Goal: Information Seeking & Learning: Find specific fact

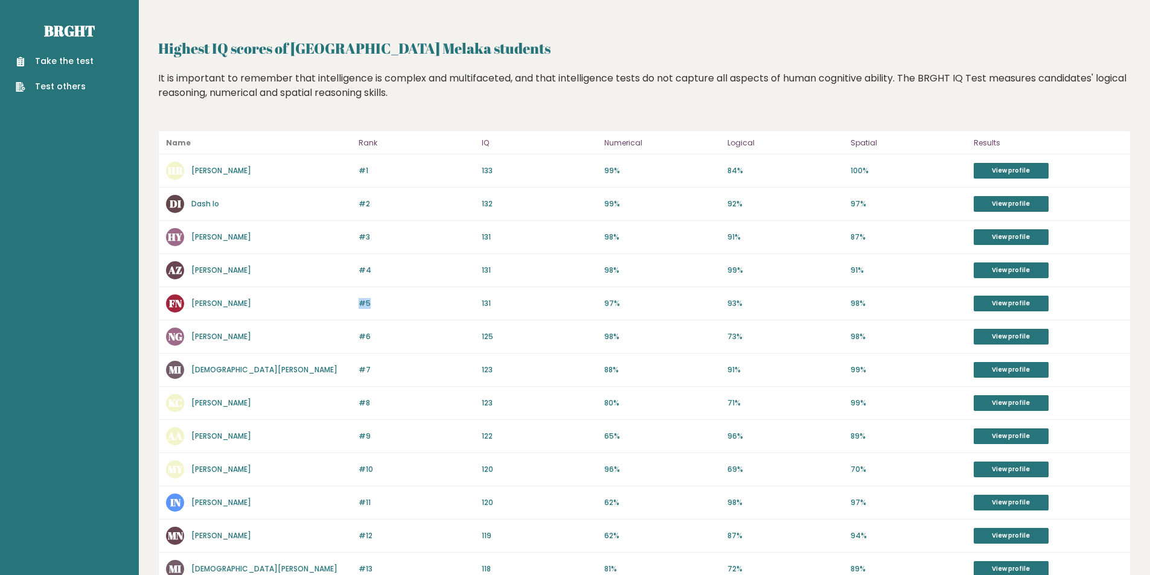
drag, startPoint x: 370, startPoint y: 304, endPoint x: 282, endPoint y: 306, distance: 88.2
click at [263, 304] on div "#5 FN Farhan Noramiza 131 #5 131 97% 93% 98% View profile" at bounding box center [645, 303] width 972 height 33
click at [294, 309] on div "FN Farhan Noramiza" at bounding box center [258, 304] width 185 height 18
click at [386, 309] on div "#5 FN Farhan Noramiza 131 #5 131 97% 93% 98% View profile" at bounding box center [645, 303] width 972 height 33
drag, startPoint x: 490, startPoint y: 304, endPoint x: 479, endPoint y: 303, distance: 10.9
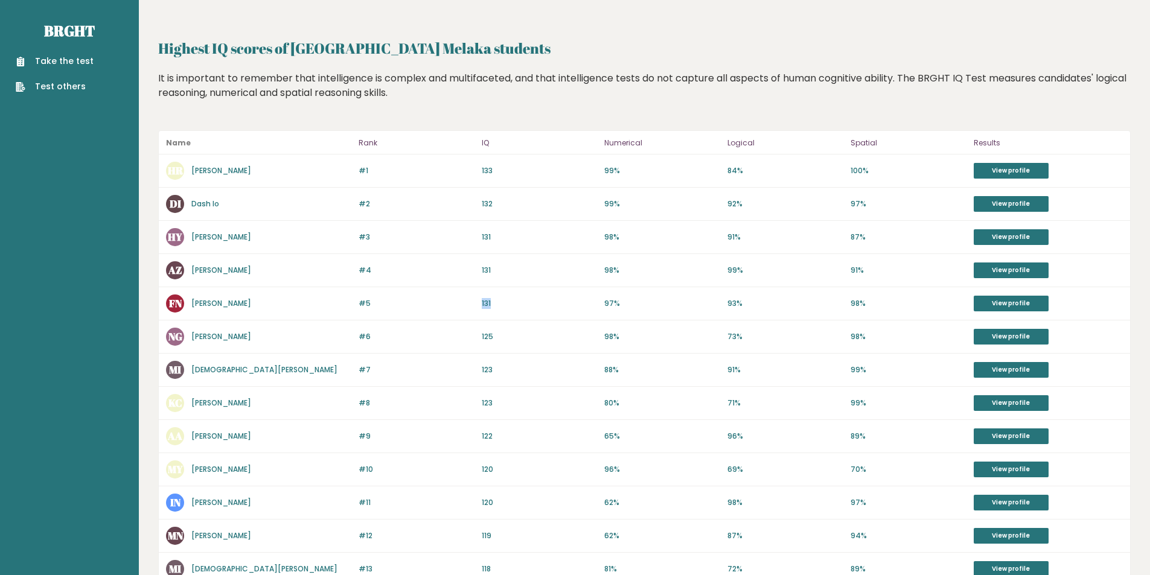
click at [479, 303] on div "#5 FN Farhan Noramiza 131 #5 131 97% 93% 98% View profile" at bounding box center [645, 303] width 972 height 33
click at [459, 303] on p "#5" at bounding box center [417, 303] width 116 height 11
click at [437, 303] on p "#5" at bounding box center [417, 303] width 116 height 11
click at [459, 295] on div "#5 FN Farhan Noramiza 131 #5 131 97% 93% 98% View profile" at bounding box center [645, 303] width 972 height 33
click at [459, 296] on div "#5 FN Farhan Noramiza 131 #5 131 97% 93% 98% View profile" at bounding box center [645, 303] width 972 height 33
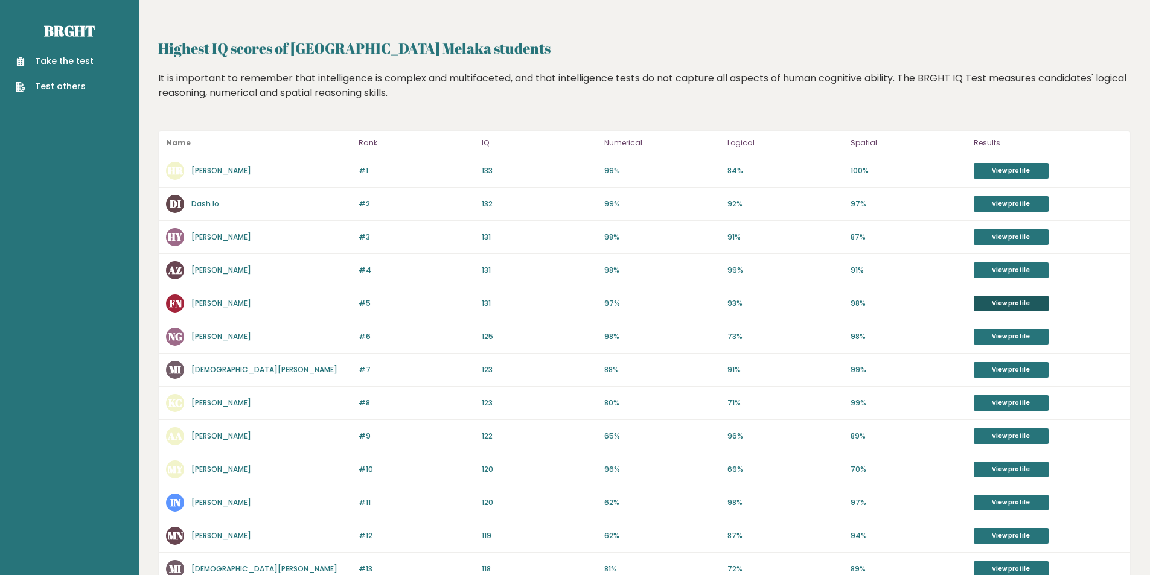
click at [1007, 303] on link "View profile" at bounding box center [1011, 304] width 75 height 16
click at [1001, 302] on link "View profile" at bounding box center [1011, 304] width 75 height 16
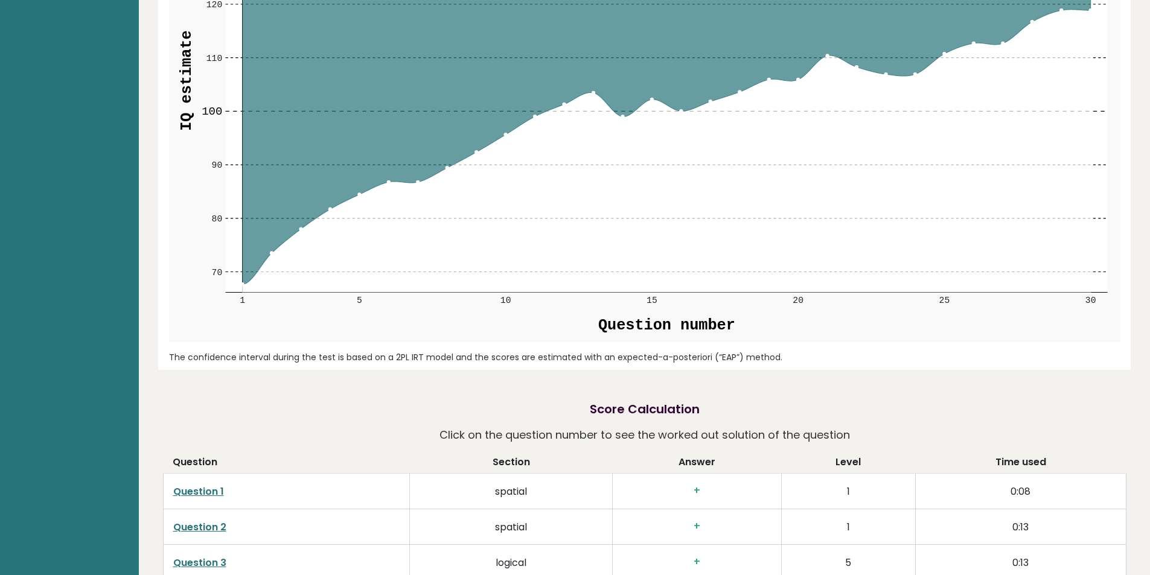
scroll to position [1932, 0]
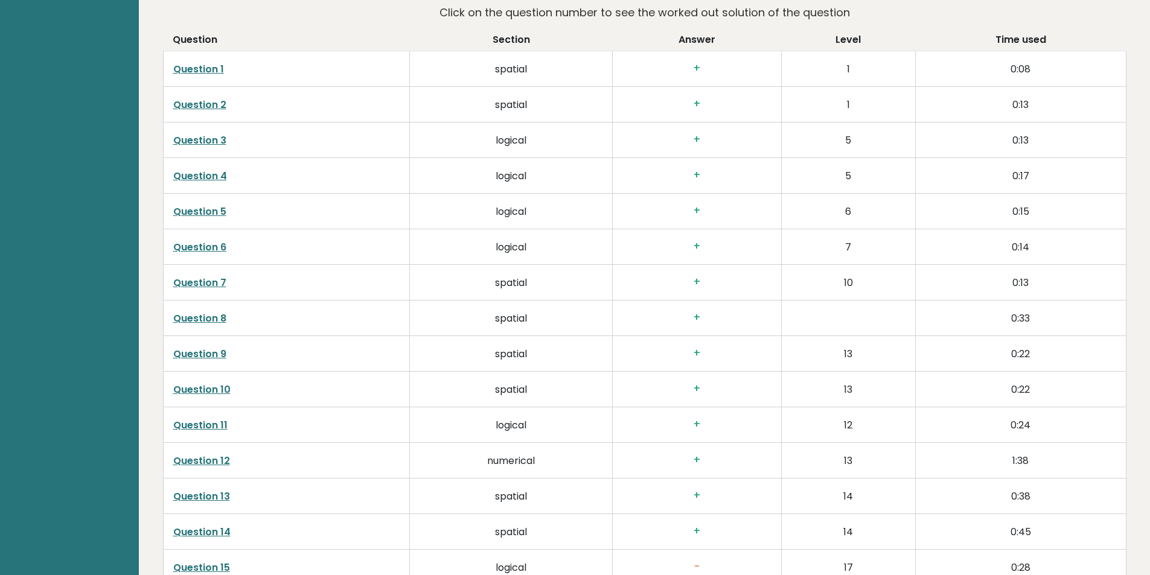
click at [197, 72] on link "Question 1" at bounding box center [198, 69] width 51 height 14
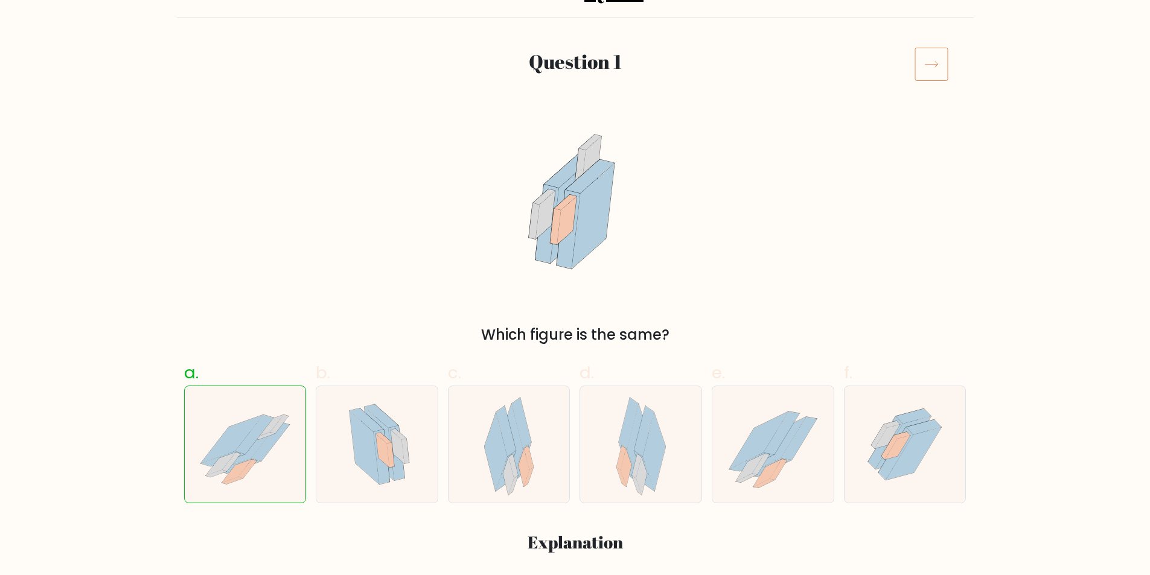
scroll to position [121, 0]
click at [937, 65] on icon at bounding box center [932, 63] width 34 height 34
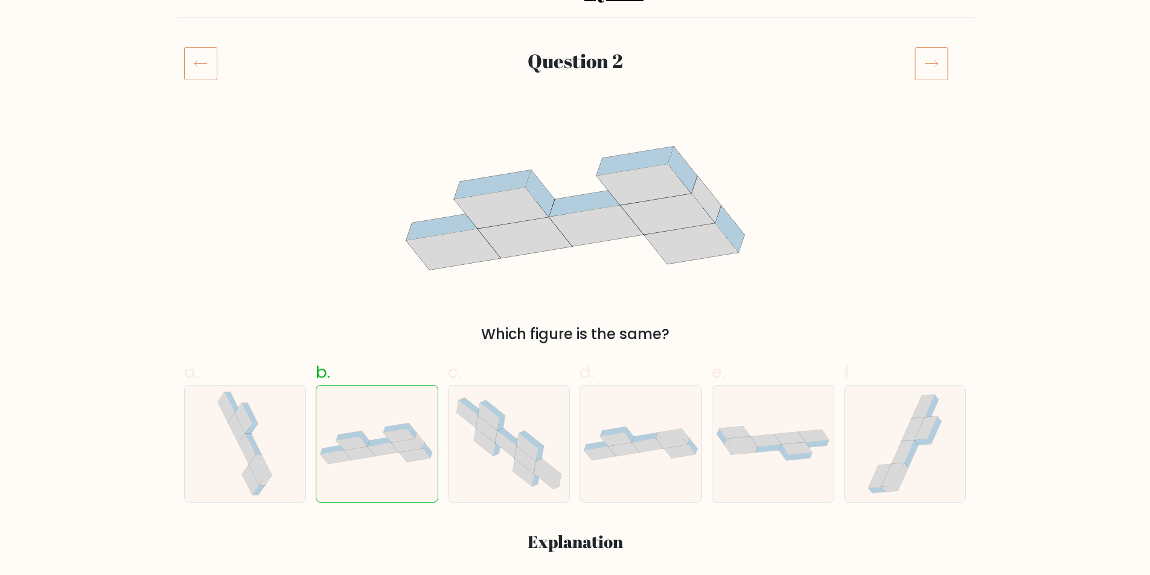
scroll to position [127, 0]
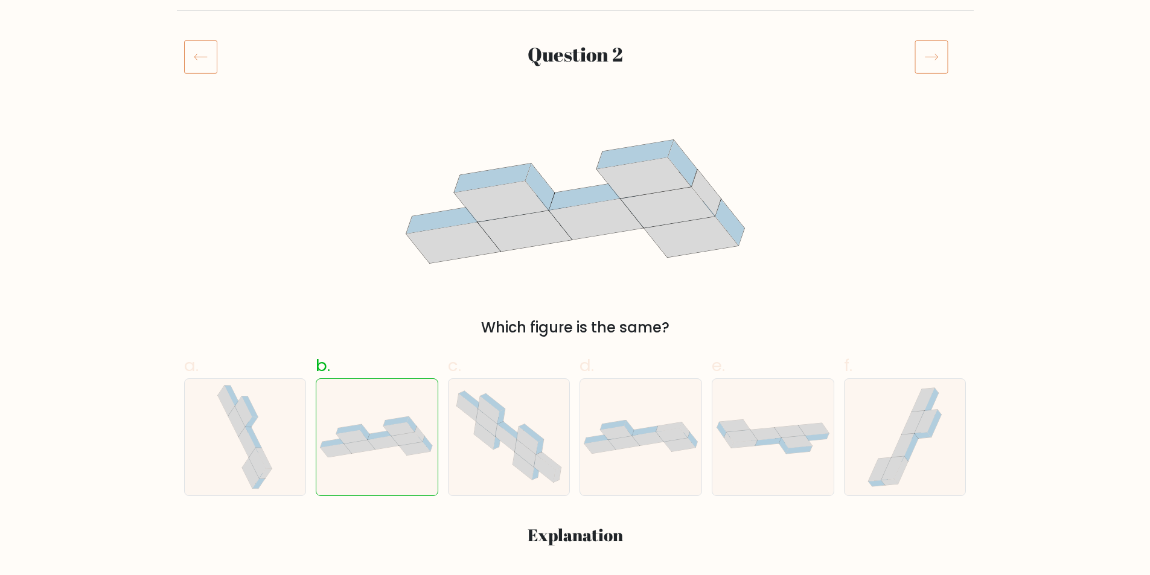
click at [931, 52] on icon at bounding box center [932, 57] width 34 height 34
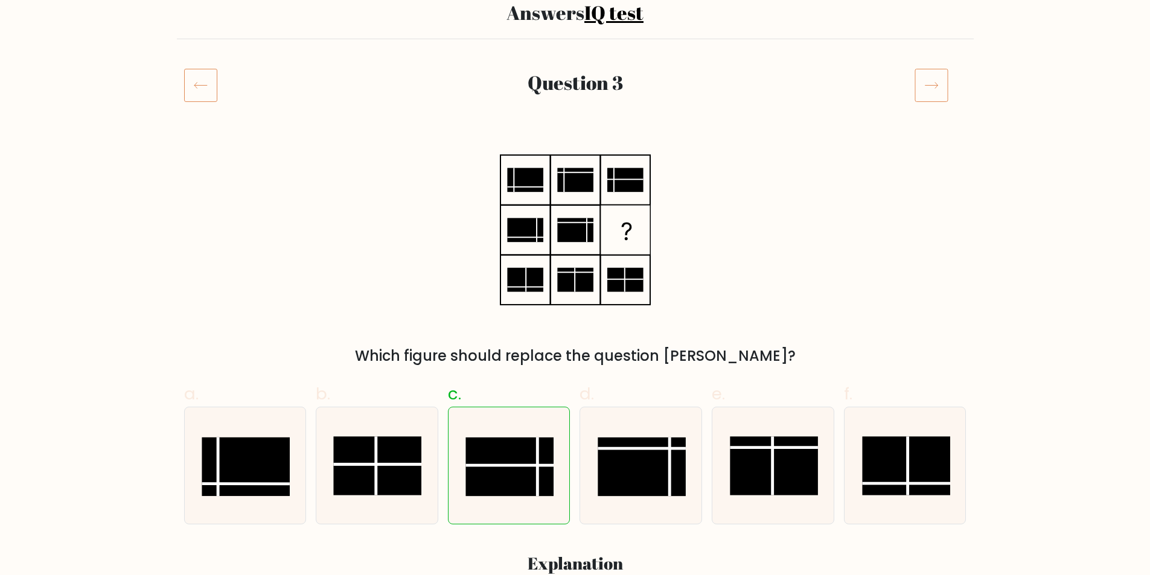
scroll to position [102, 0]
